Goal: Task Accomplishment & Management: Manage account settings

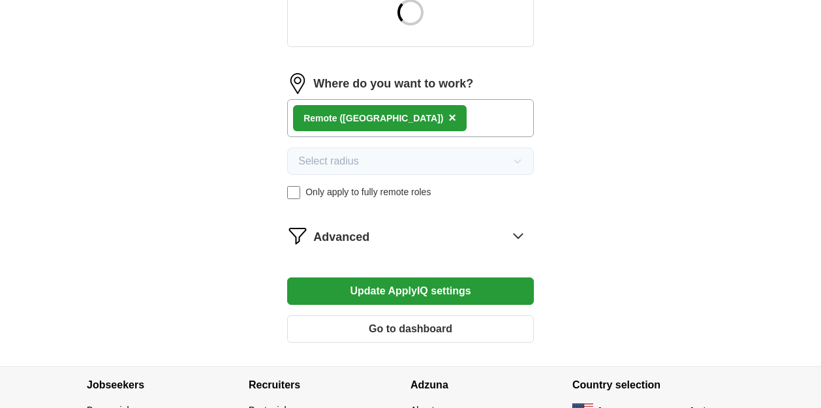
scroll to position [587, 0]
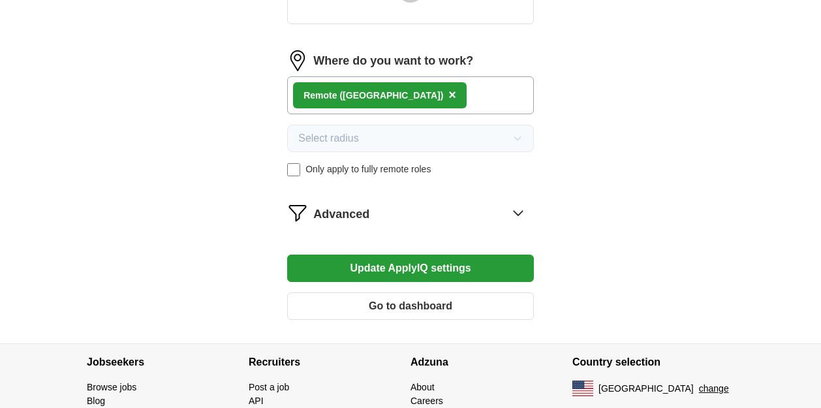
click at [406, 212] on div "Advanced" at bounding box center [423, 212] width 221 height 21
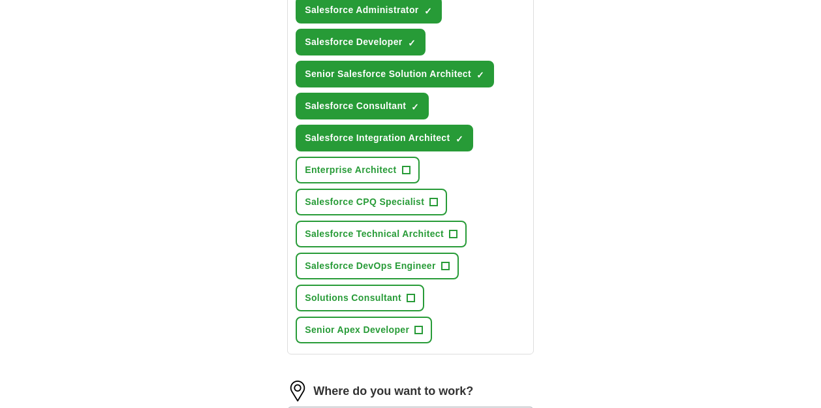
scroll to position [1048, 0]
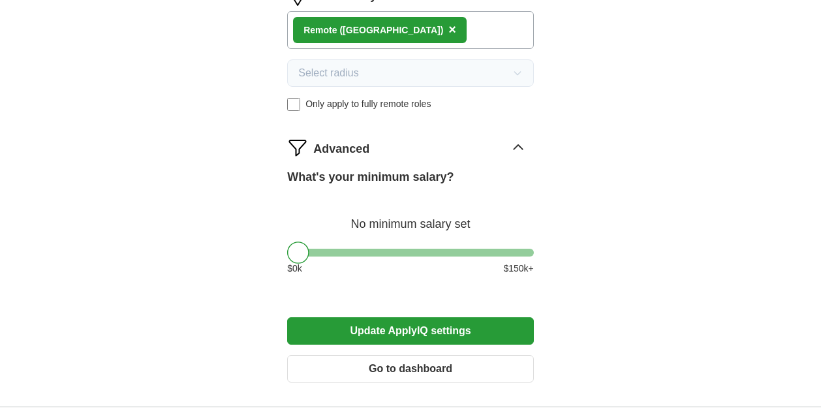
click at [418, 334] on button "Update ApplyIQ settings" at bounding box center [410, 330] width 247 height 27
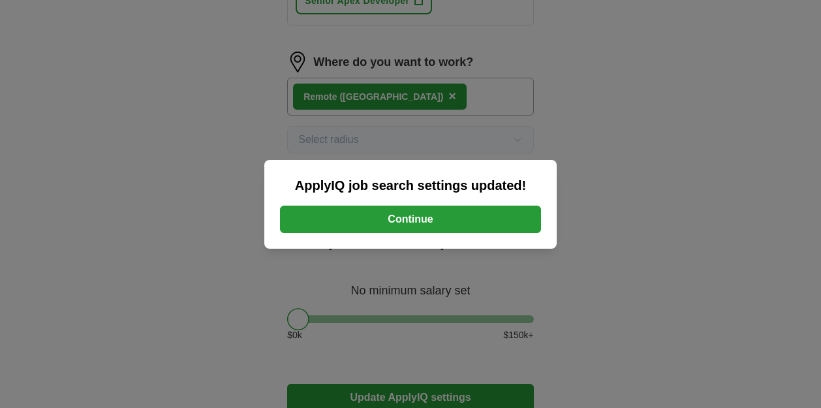
scroll to position [918, 0]
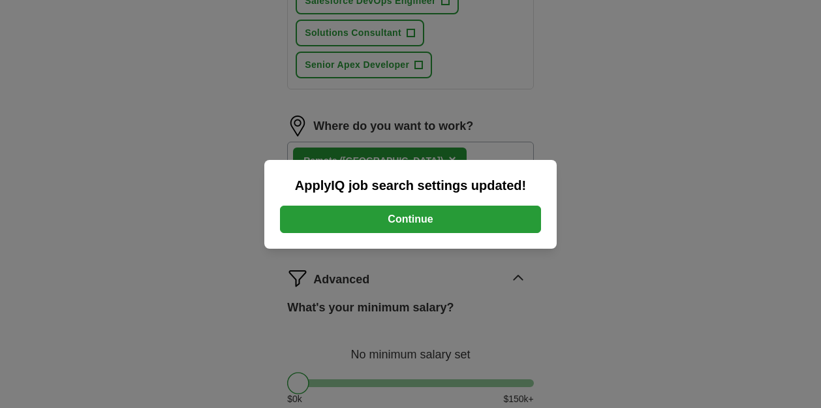
click at [407, 226] on button "Continue" at bounding box center [410, 219] width 261 height 27
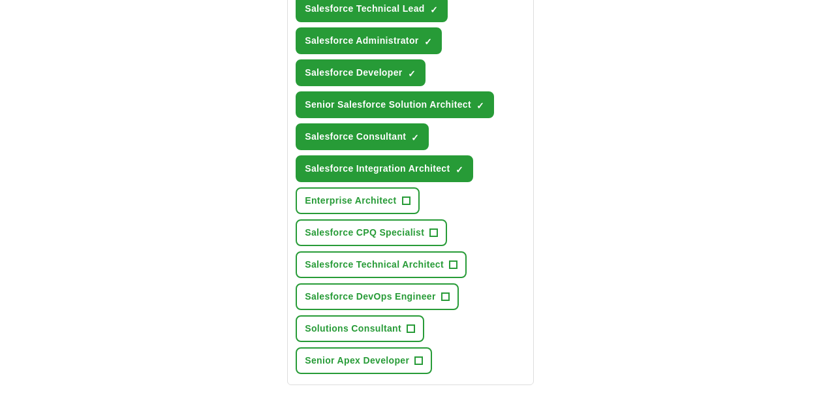
scroll to position [591, 0]
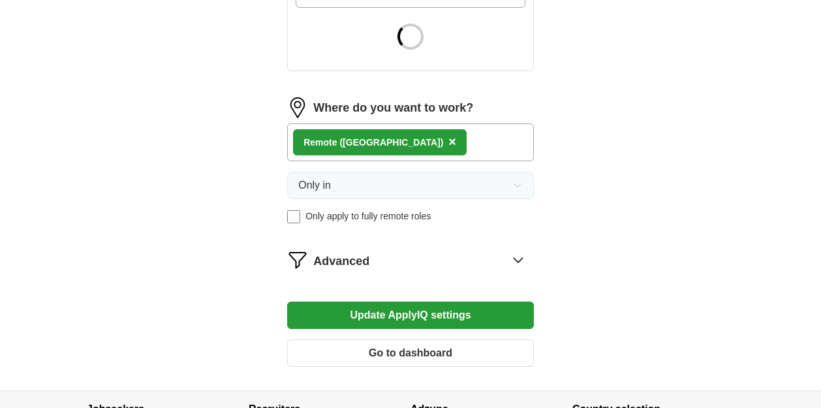
scroll to position [587, 0]
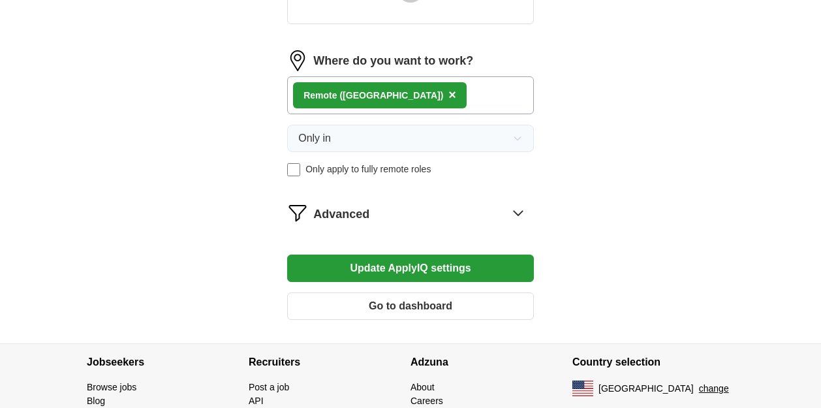
click at [374, 214] on div "Advanced" at bounding box center [423, 212] width 221 height 21
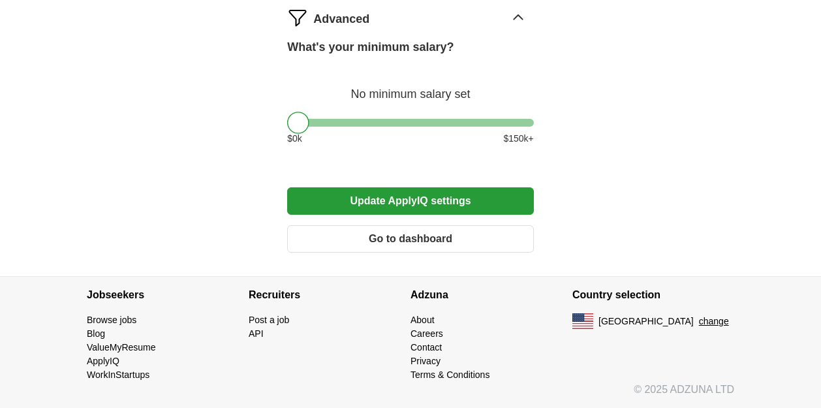
scroll to position [587, 0]
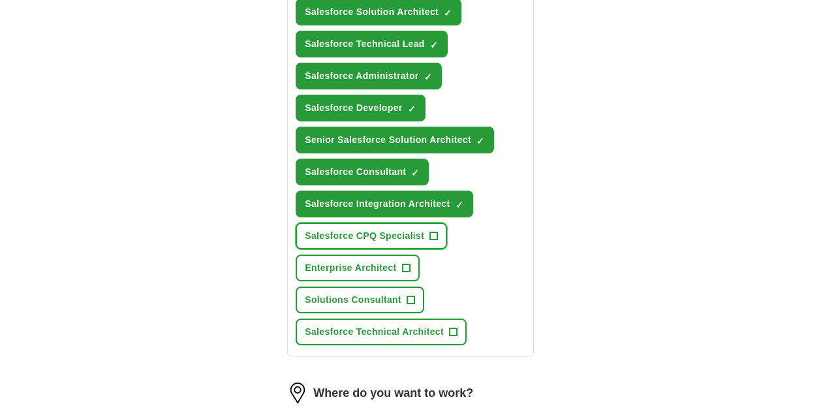
click at [439, 234] on button "Salesforce CPQ Specialist +" at bounding box center [371, 236] width 151 height 27
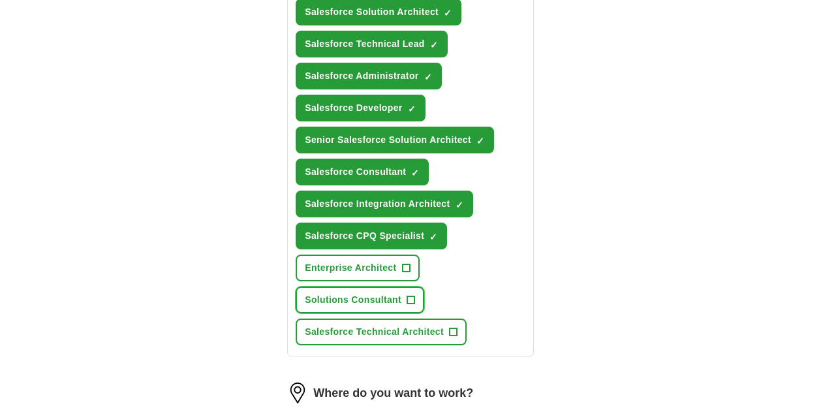
click at [412, 301] on span "+" at bounding box center [411, 300] width 8 height 10
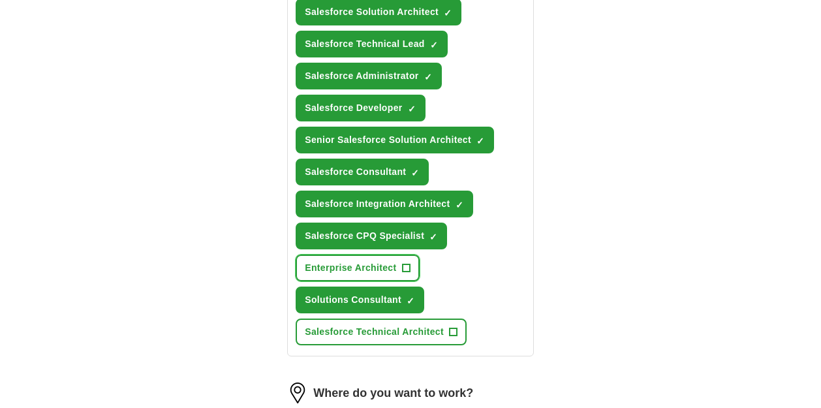
click at [411, 266] on button "Enterprise Architect +" at bounding box center [357, 268] width 123 height 27
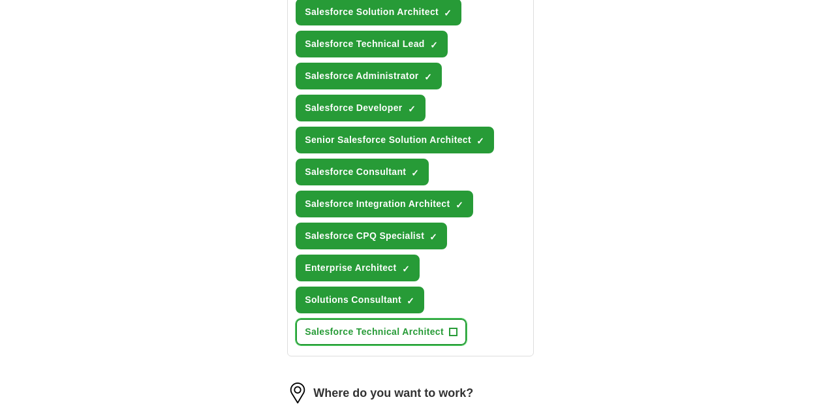
click at [458, 328] on button "Salesforce Technical Architect +" at bounding box center [381, 332] width 171 height 27
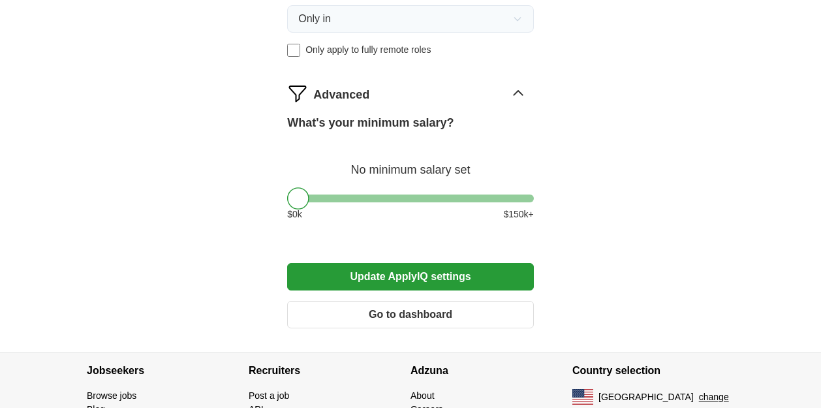
scroll to position [1044, 0]
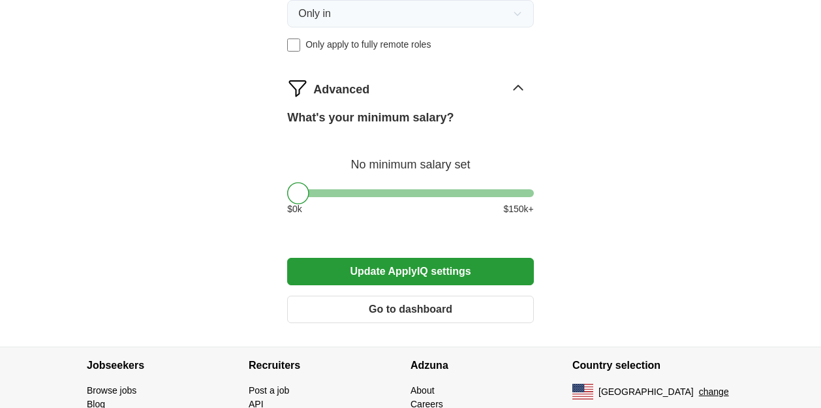
click at [425, 277] on button "Update ApplyIQ settings" at bounding box center [410, 271] width 247 height 27
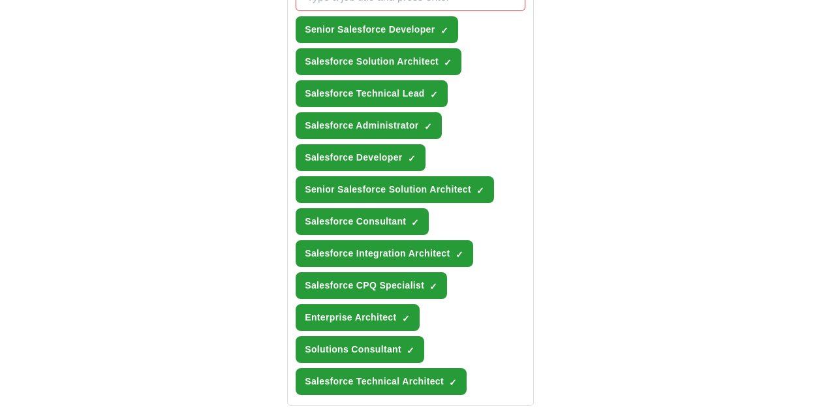
scroll to position [603, 0]
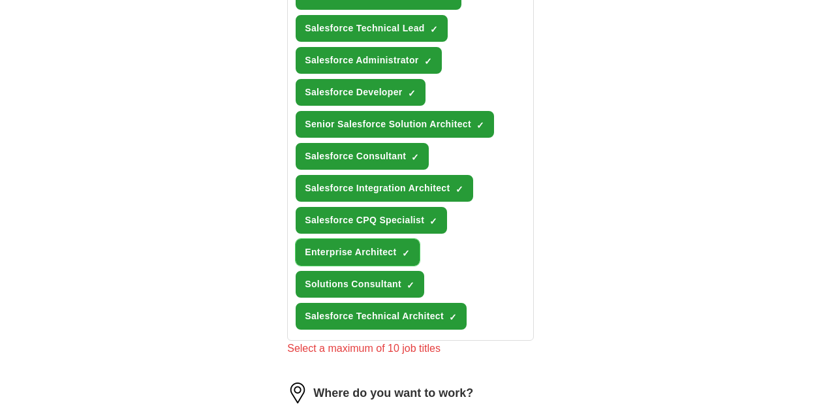
click at [0, 0] on span "×" at bounding box center [0, 0] width 0 height 0
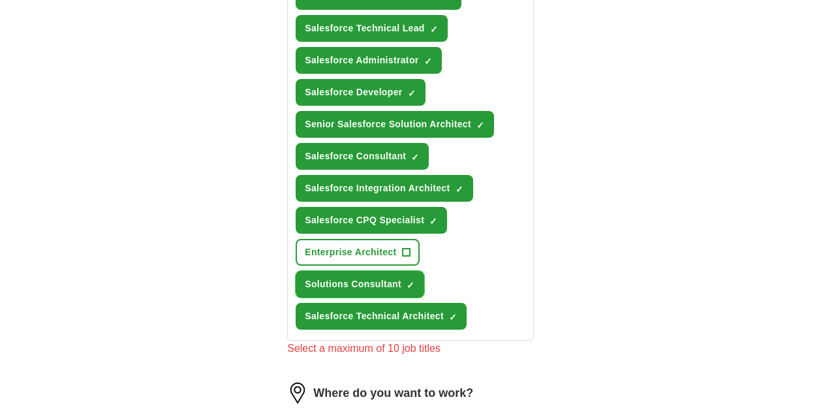
click at [0, 0] on span "×" at bounding box center [0, 0] width 0 height 0
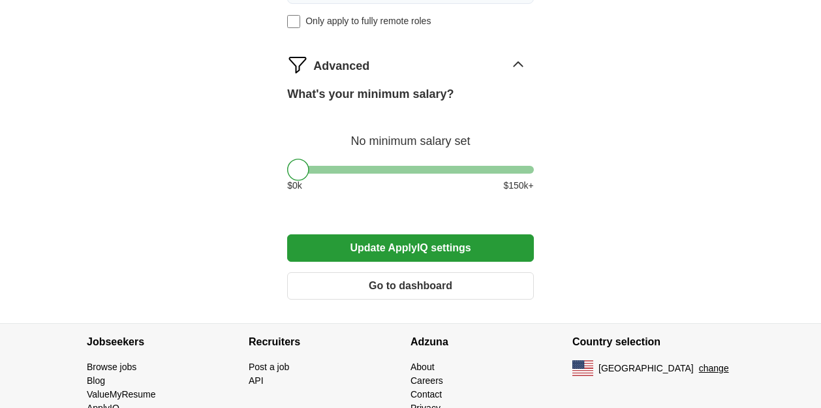
scroll to position [1114, 0]
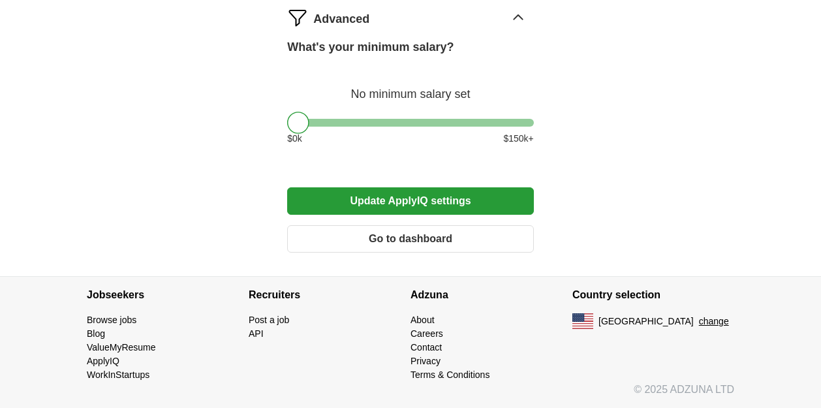
click at [416, 198] on button "Update ApplyIQ settings" at bounding box center [410, 200] width 247 height 27
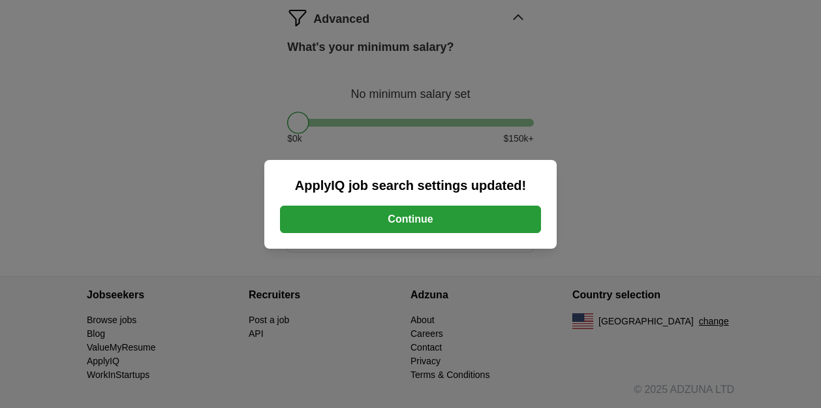
click at [409, 224] on button "Continue" at bounding box center [410, 219] width 261 height 27
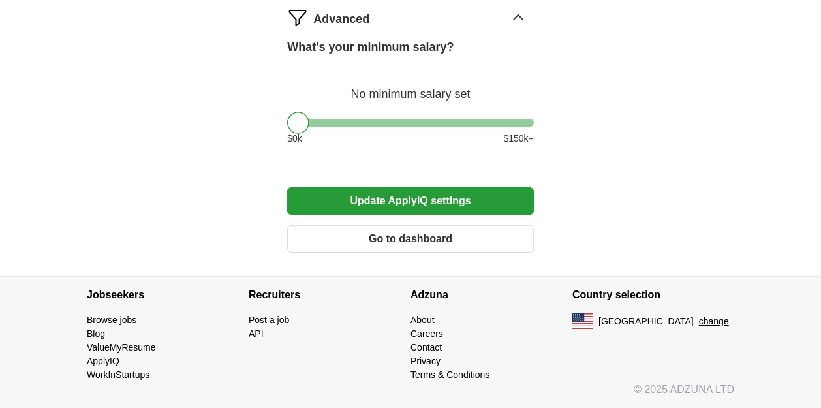
click at [405, 246] on button "Go to dashboard" at bounding box center [410, 238] width 247 height 27
